Goal: Task Accomplishment & Management: Manage account settings

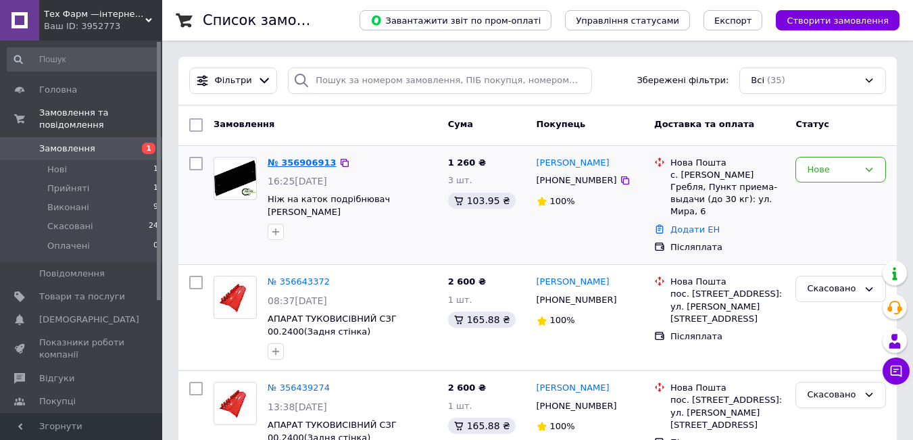
click at [299, 160] on link "№ 356906913" at bounding box center [302, 163] width 69 height 10
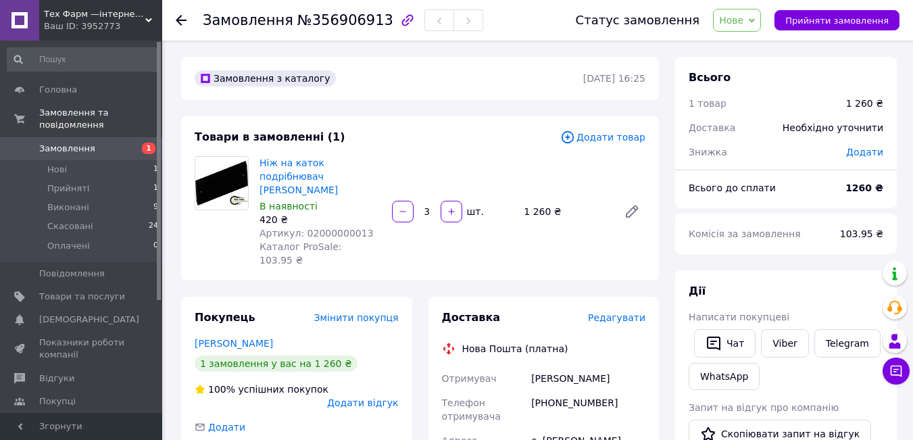
click at [761, 21] on span "Нове" at bounding box center [737, 20] width 48 height 23
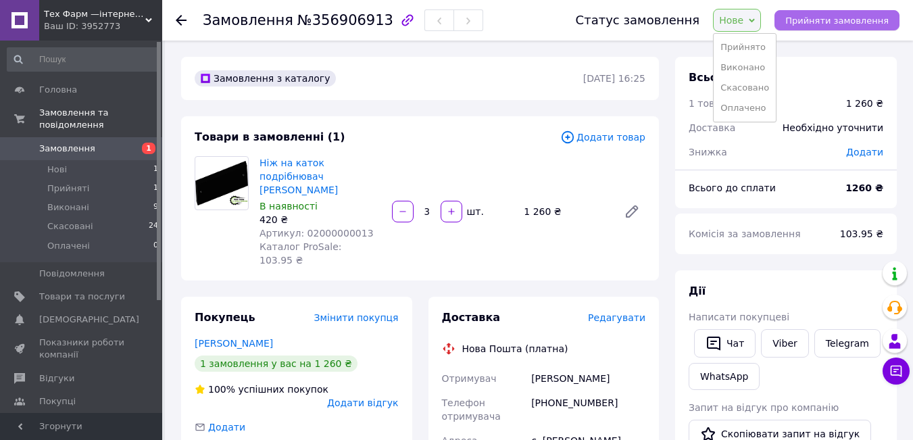
click at [824, 19] on span "Прийняти замовлення" at bounding box center [837, 21] width 103 height 10
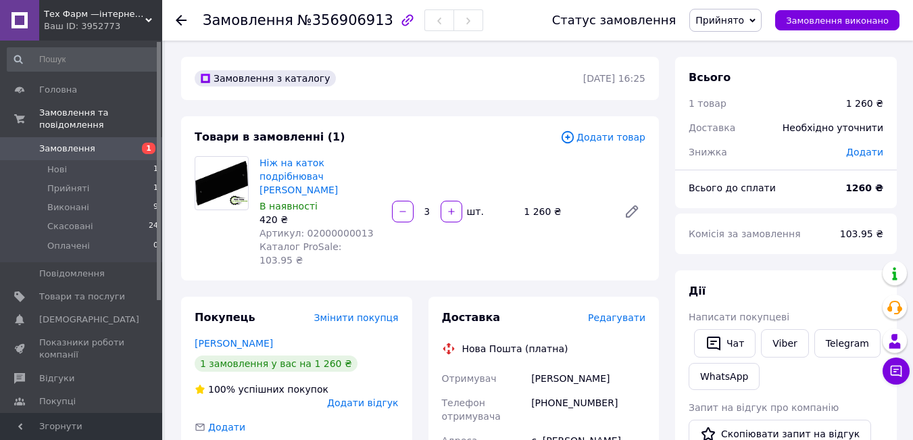
click at [74, 143] on span "Замовлення" at bounding box center [67, 149] width 56 height 12
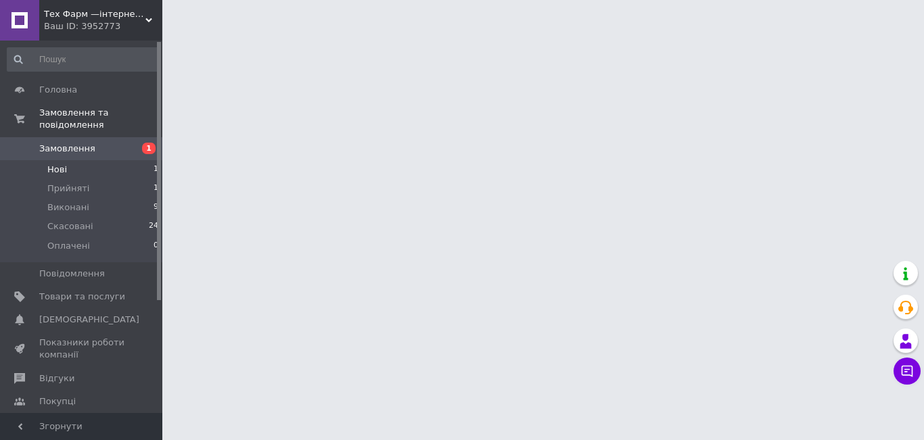
click at [68, 160] on li "Нові 1" at bounding box center [83, 169] width 166 height 19
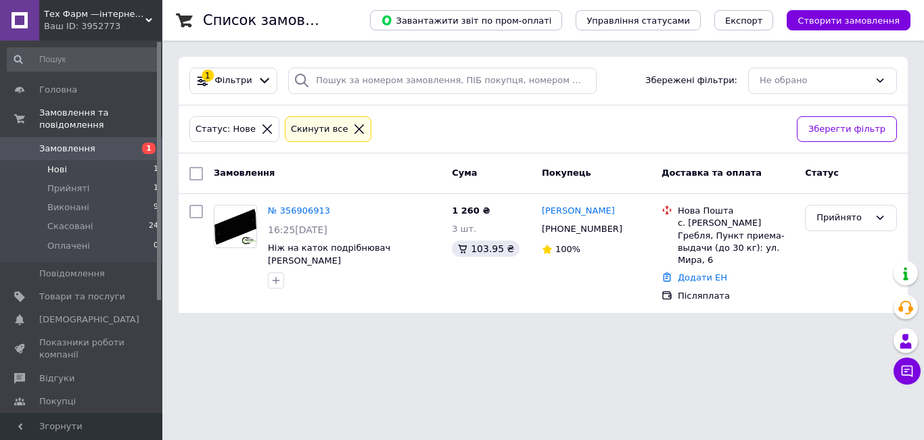
click at [72, 160] on li "Нові 1" at bounding box center [83, 169] width 166 height 19
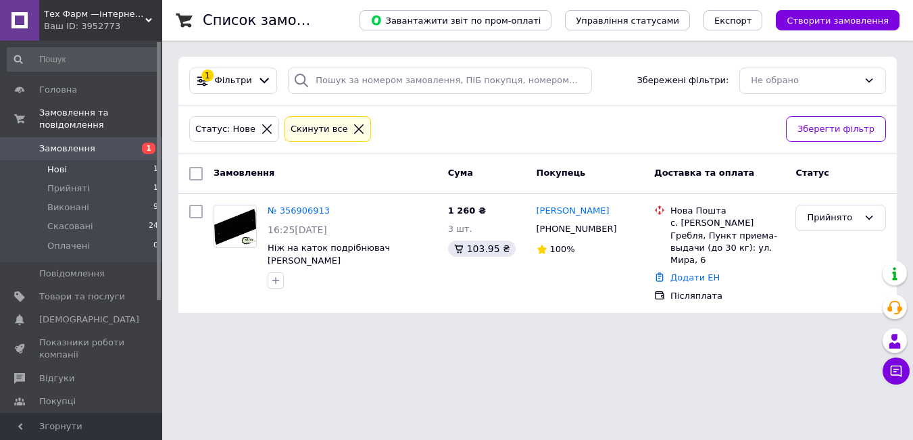
click at [353, 124] on icon at bounding box center [359, 129] width 12 height 12
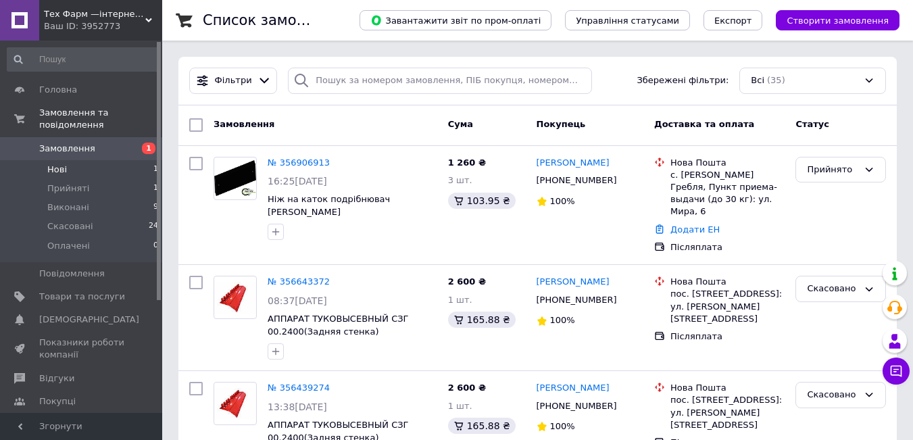
click at [58, 164] on span "Нові" at bounding box center [57, 170] width 20 height 12
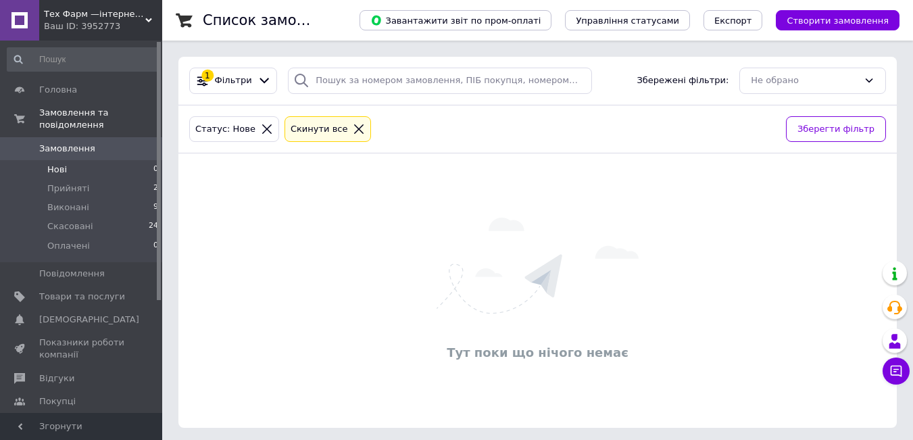
click at [90, 160] on li "Нові 0" at bounding box center [83, 169] width 166 height 19
click at [120, 179] on li "Прийняті 2" at bounding box center [83, 188] width 166 height 19
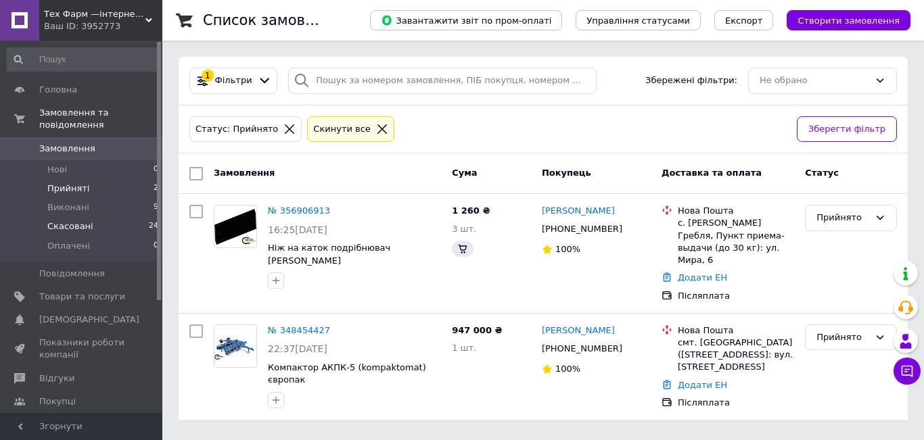
click at [99, 217] on li "Скасовані 24" at bounding box center [83, 226] width 166 height 19
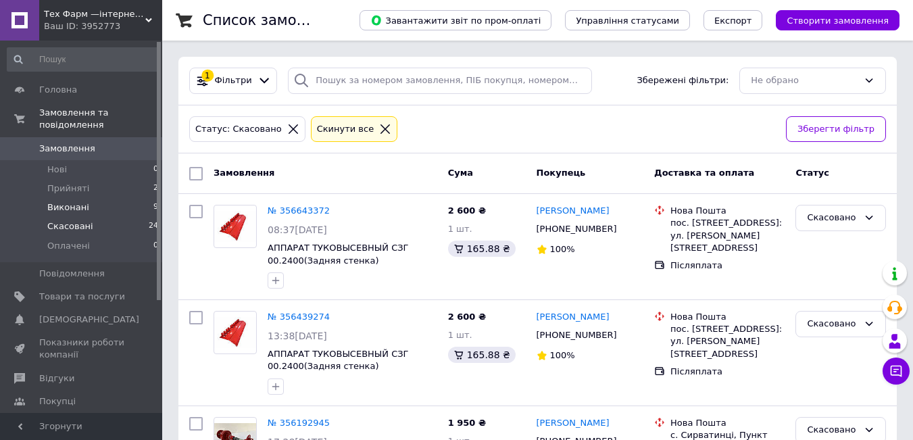
click at [95, 198] on li "Виконані 9" at bounding box center [83, 207] width 166 height 19
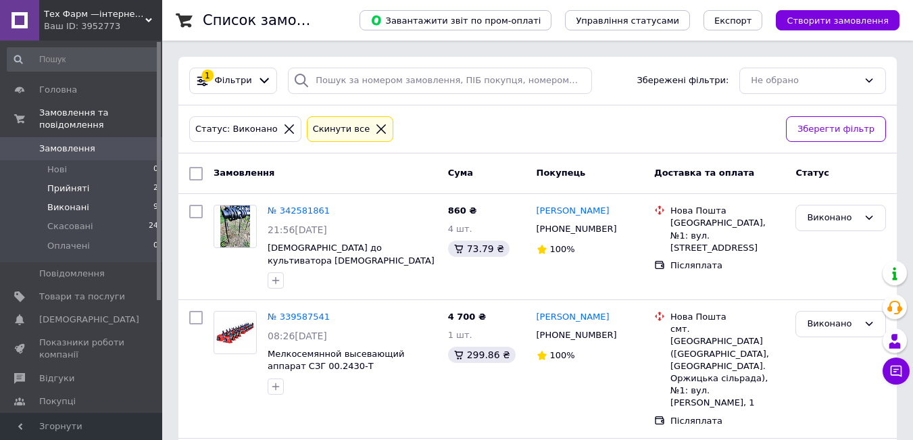
click at [98, 179] on li "Прийняті 2" at bounding box center [83, 188] width 166 height 19
